Goal: Information Seeking & Learning: Check status

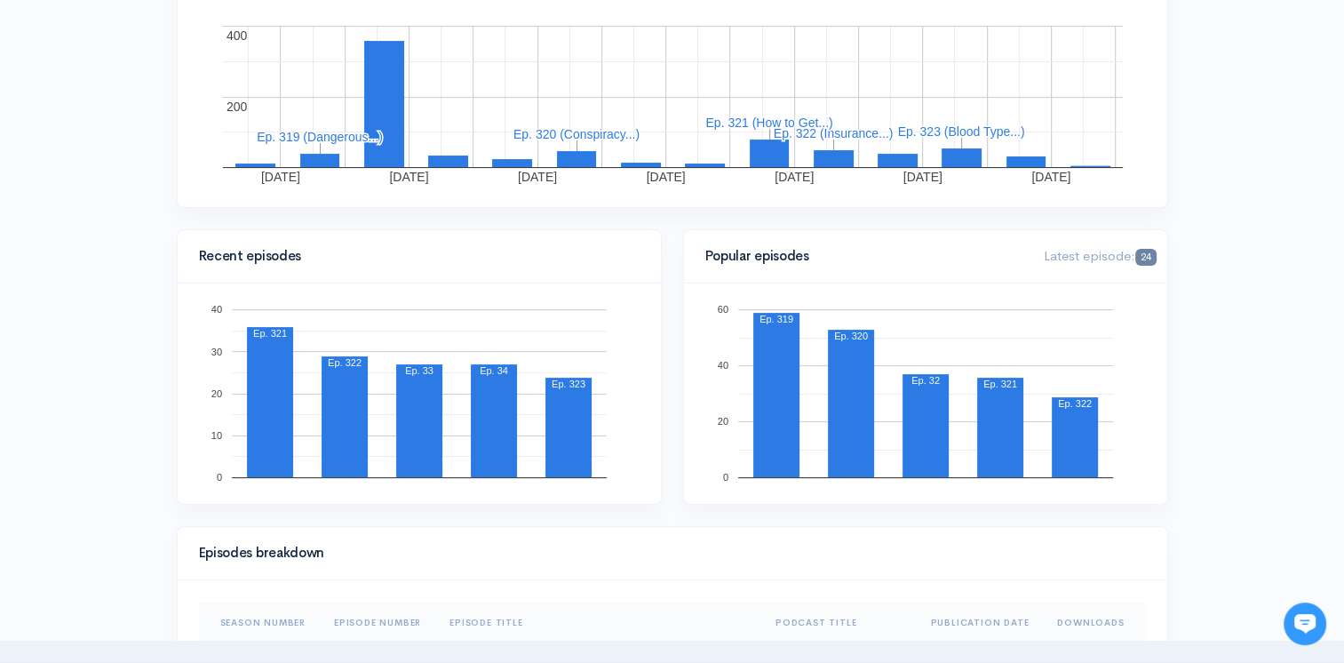
scroll to position [355, 0]
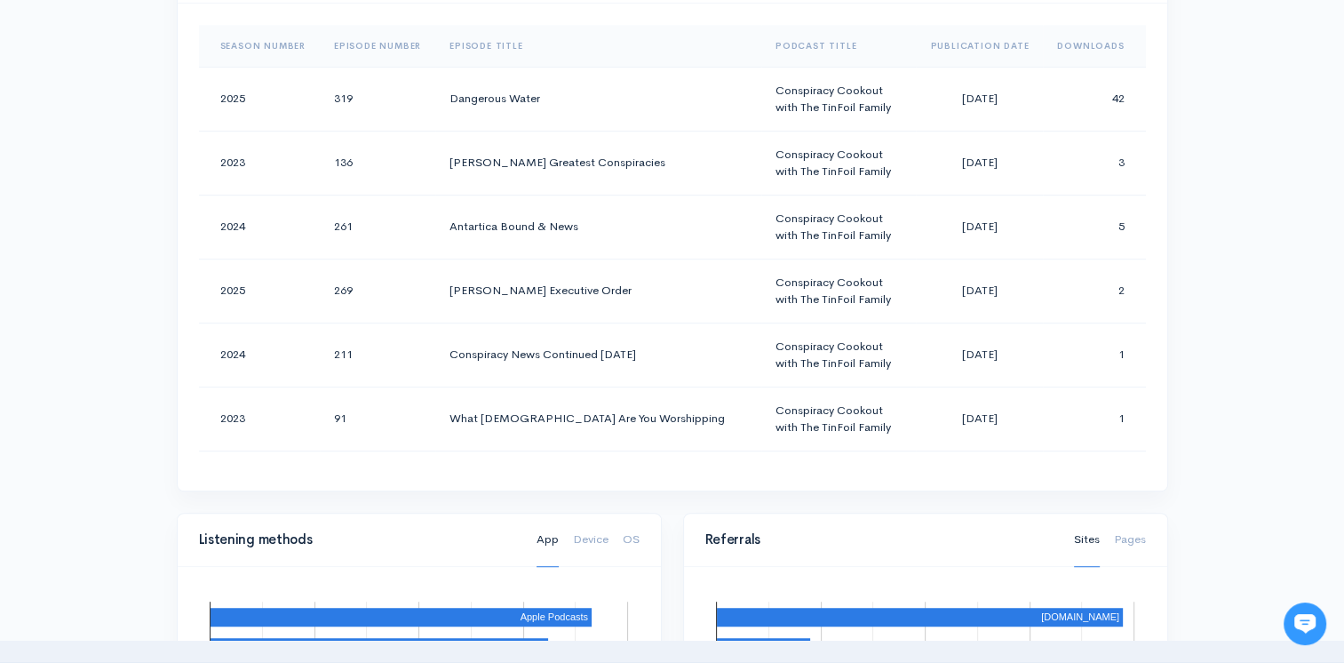
scroll to position [622, 0]
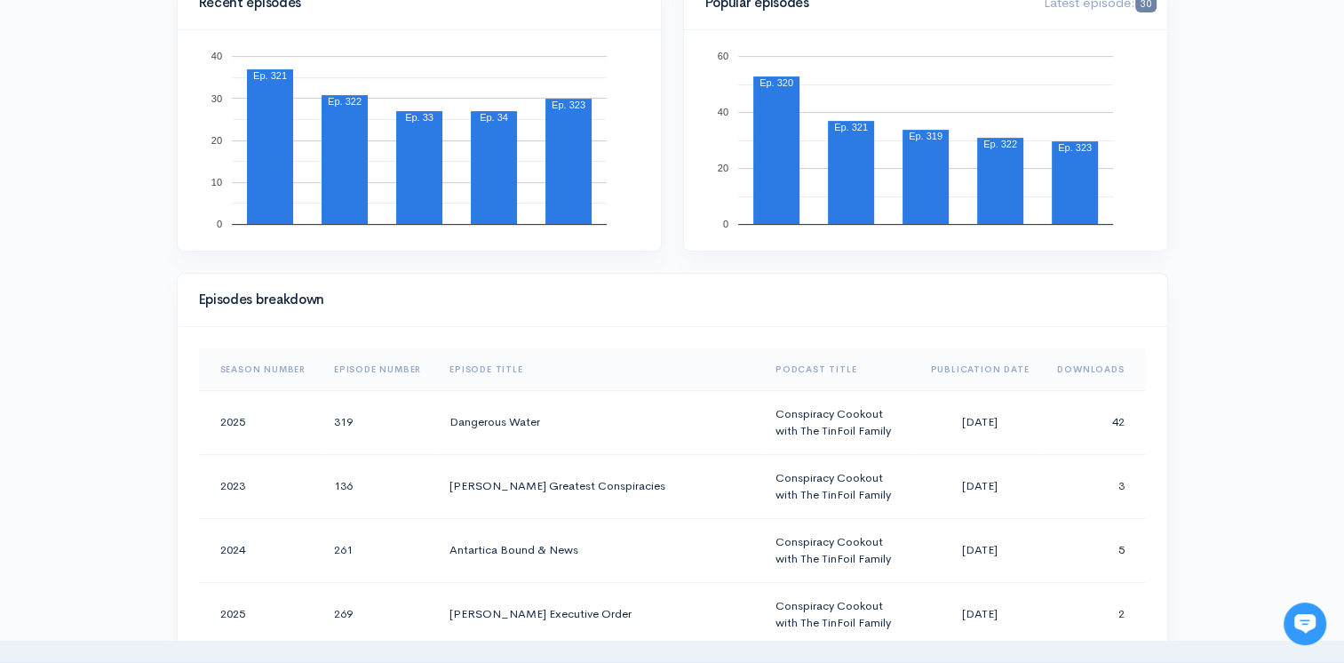
click at [1095, 358] on th "Downloads" at bounding box center [1094, 369] width 102 height 43
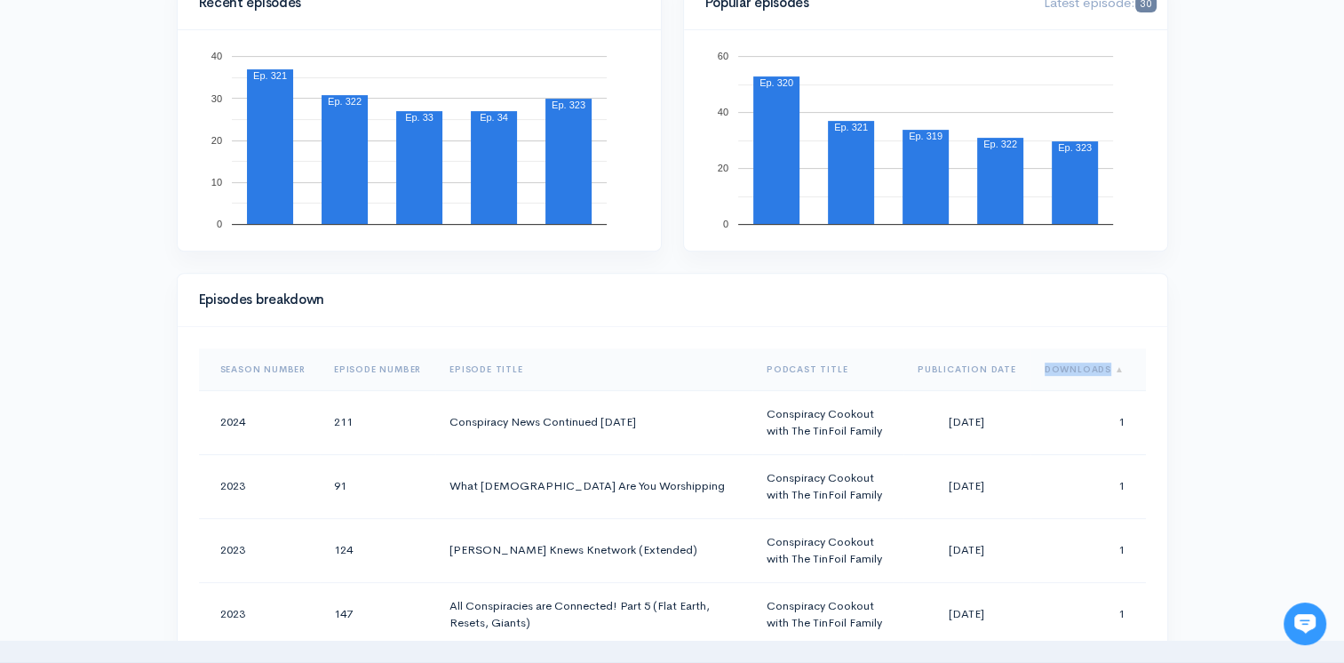
click at [1095, 358] on th "Downloads" at bounding box center [1089, 369] width 116 height 43
drag, startPoint x: 1095, startPoint y: 358, endPoint x: 1209, endPoint y: 402, distance: 121.8
click at [1209, 401] on div "Help Notifications View all Your profile Team settings Default team Current Log…" at bounding box center [672, 637] width 1344 height 2518
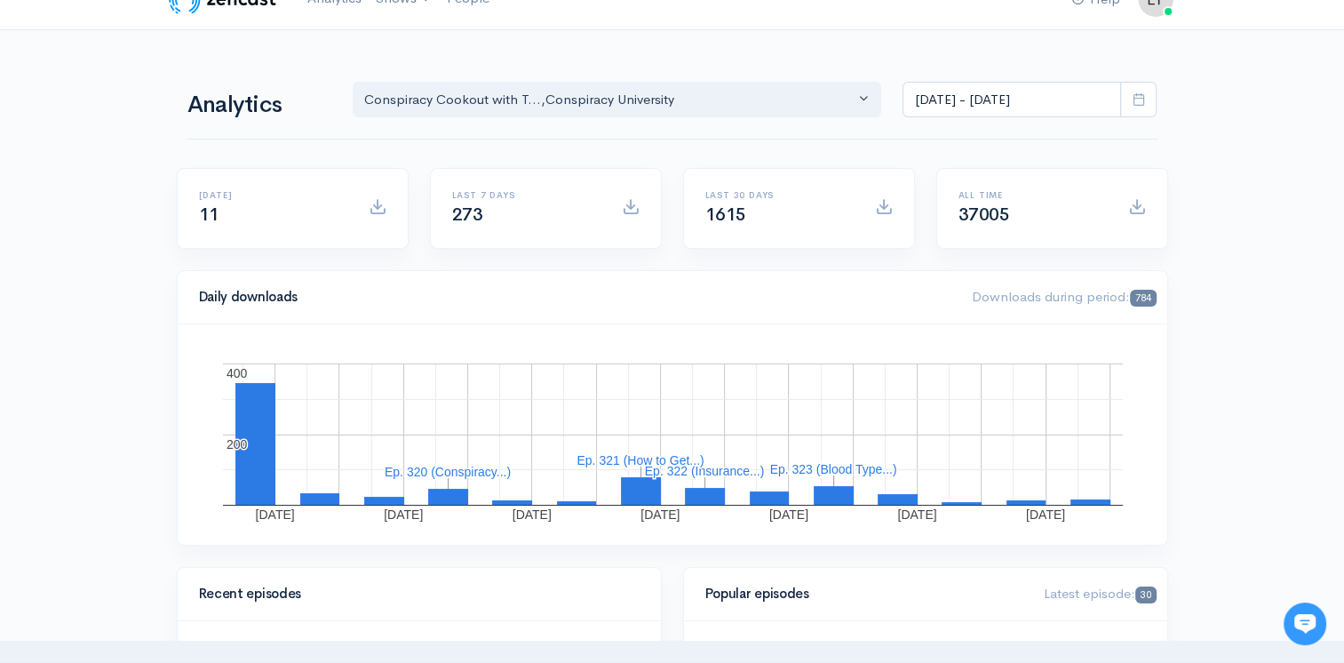
scroll to position [0, 0]
